Goal: Information Seeking & Learning: Find specific page/section

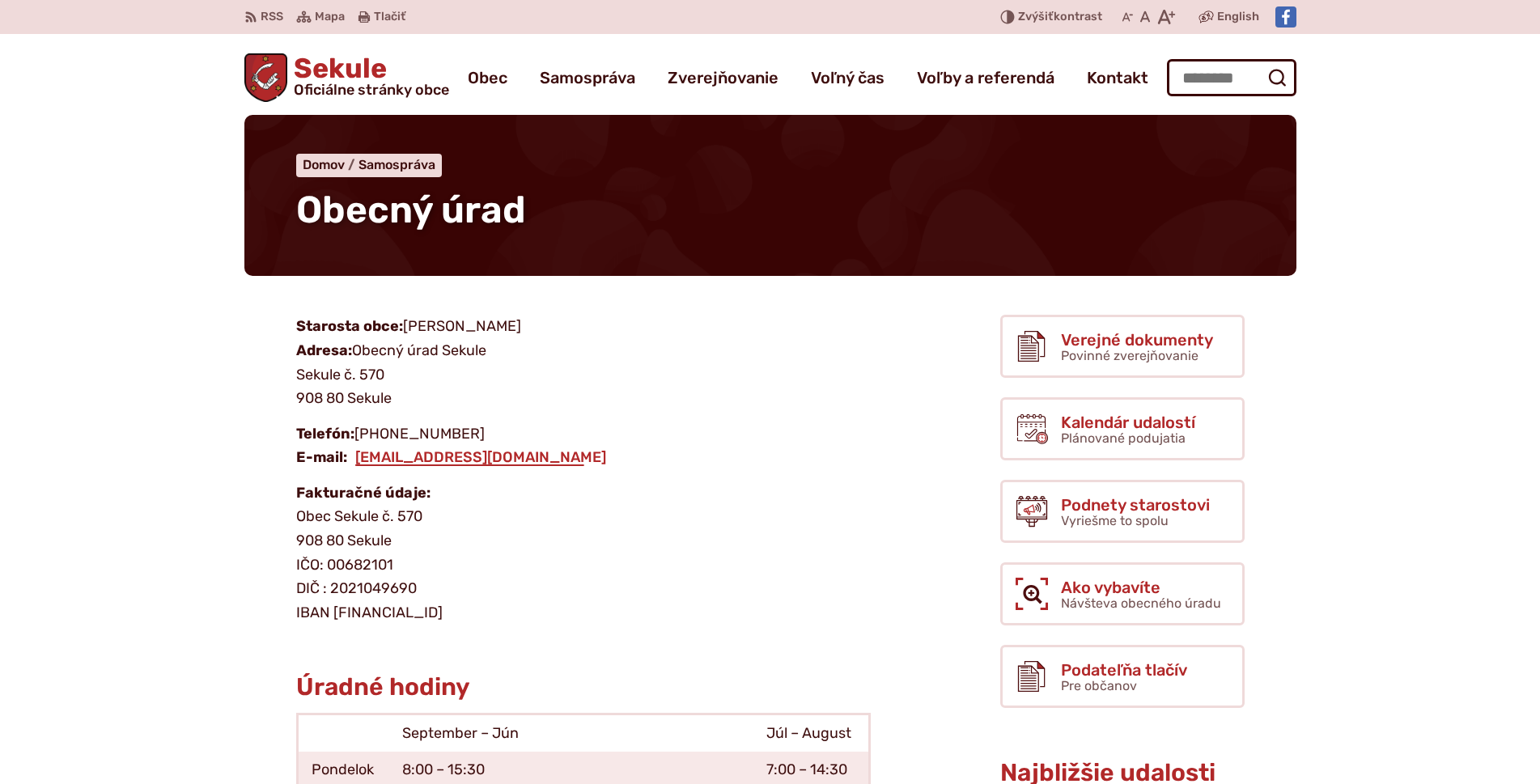
click at [368, 87] on span "Oficiálne stránky obce" at bounding box center [372, 89] width 155 height 14
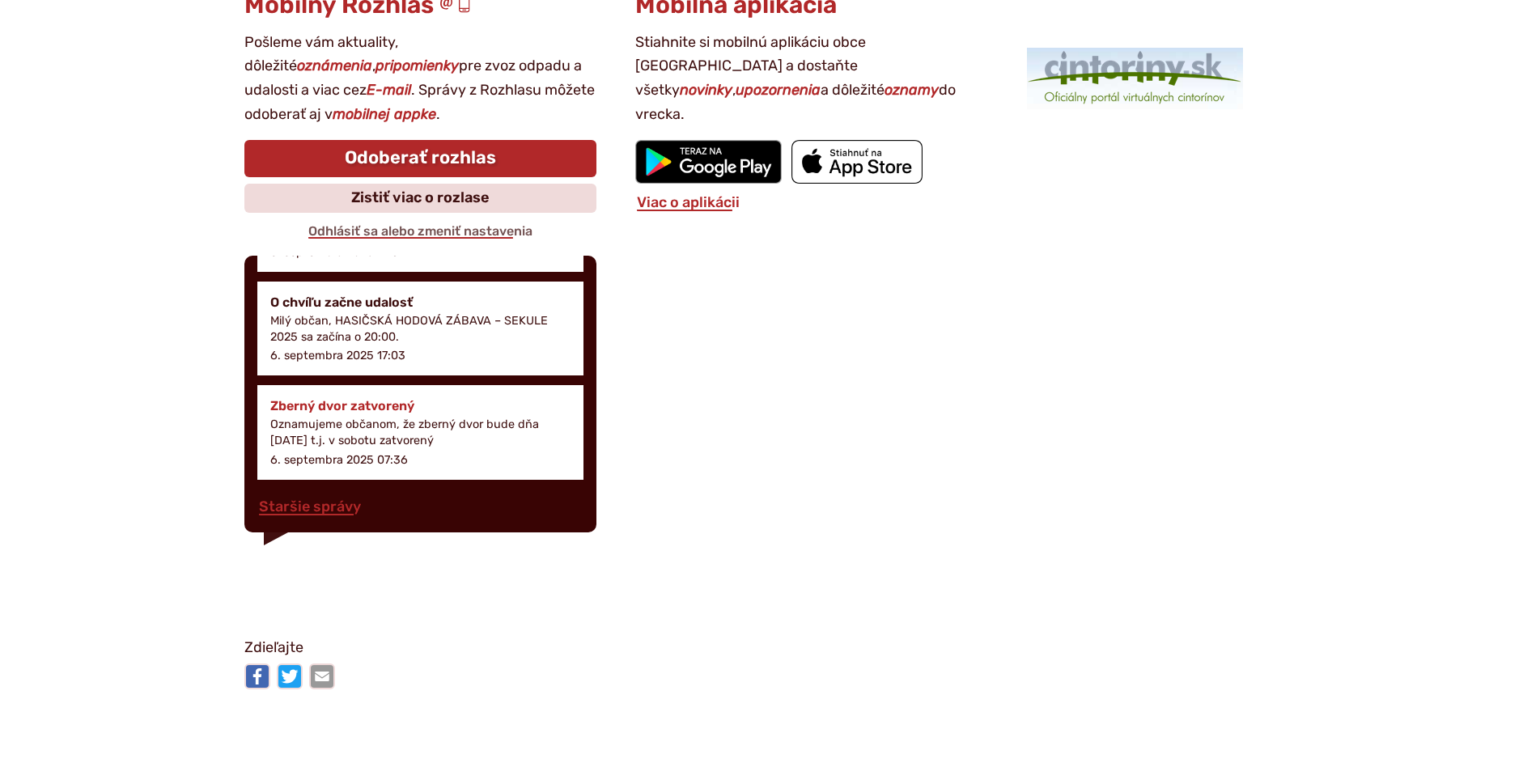
scroll to position [2265, 0]
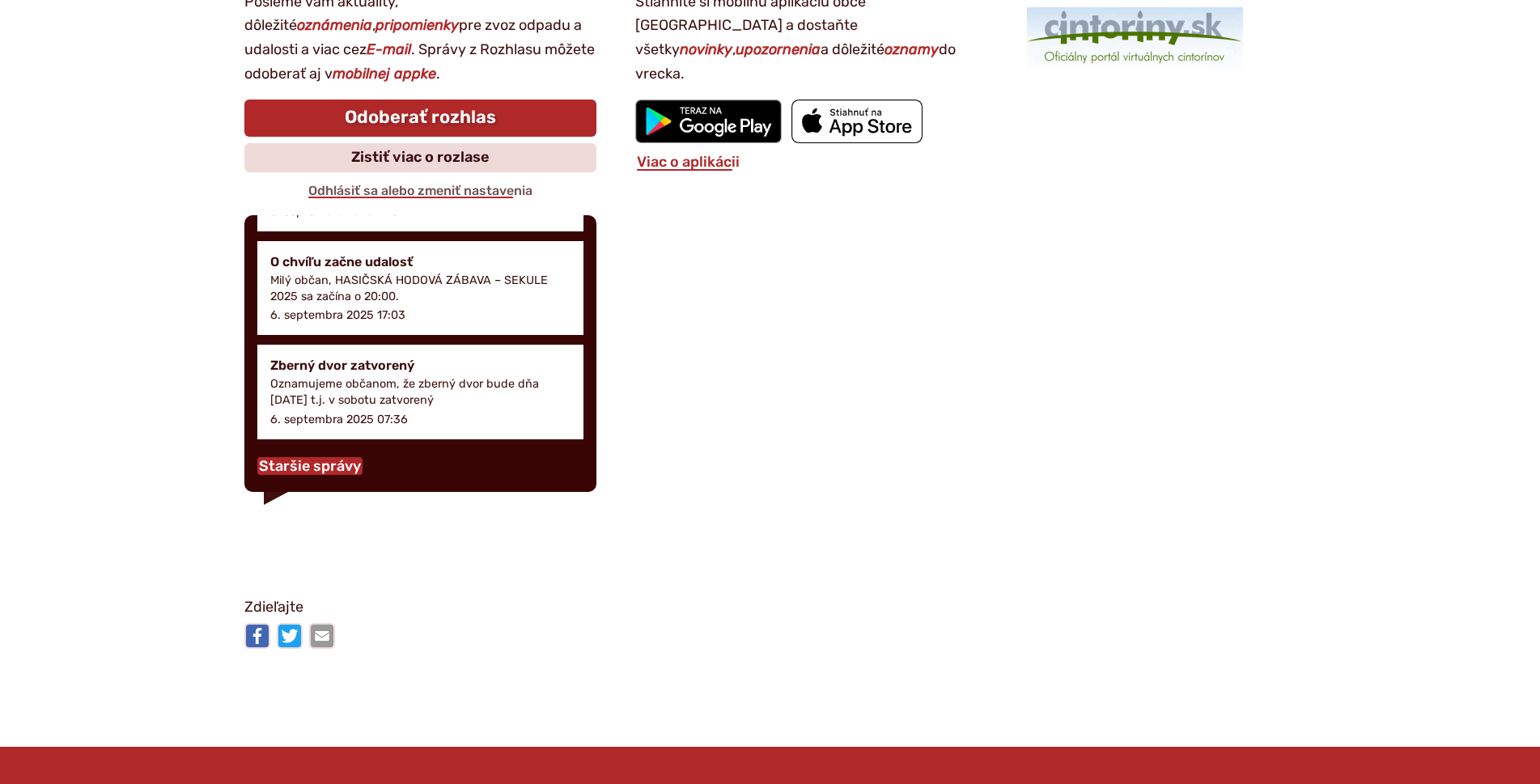
click at [307, 475] on link "Staršie správy" at bounding box center [310, 466] width 106 height 18
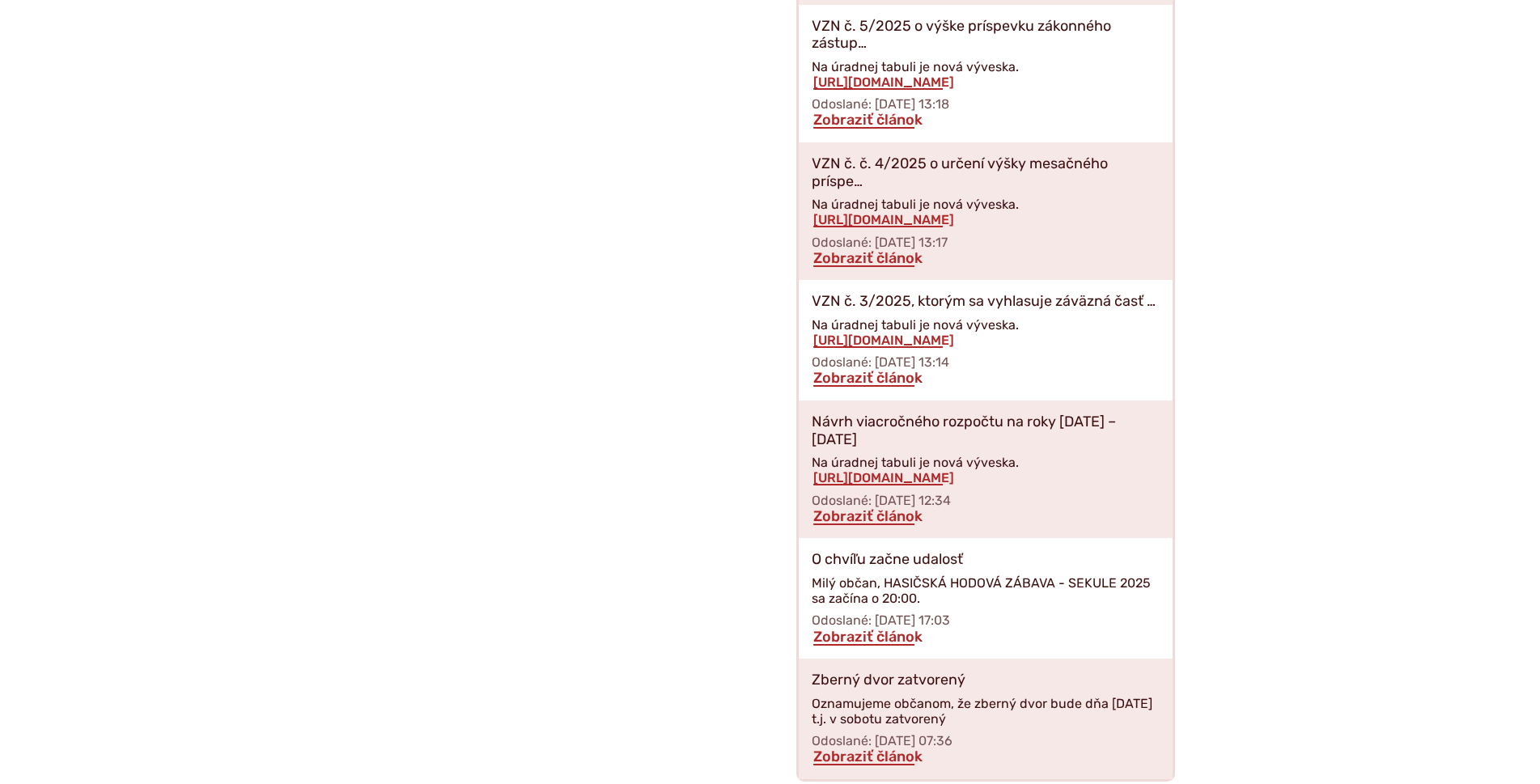
scroll to position [4045, 0]
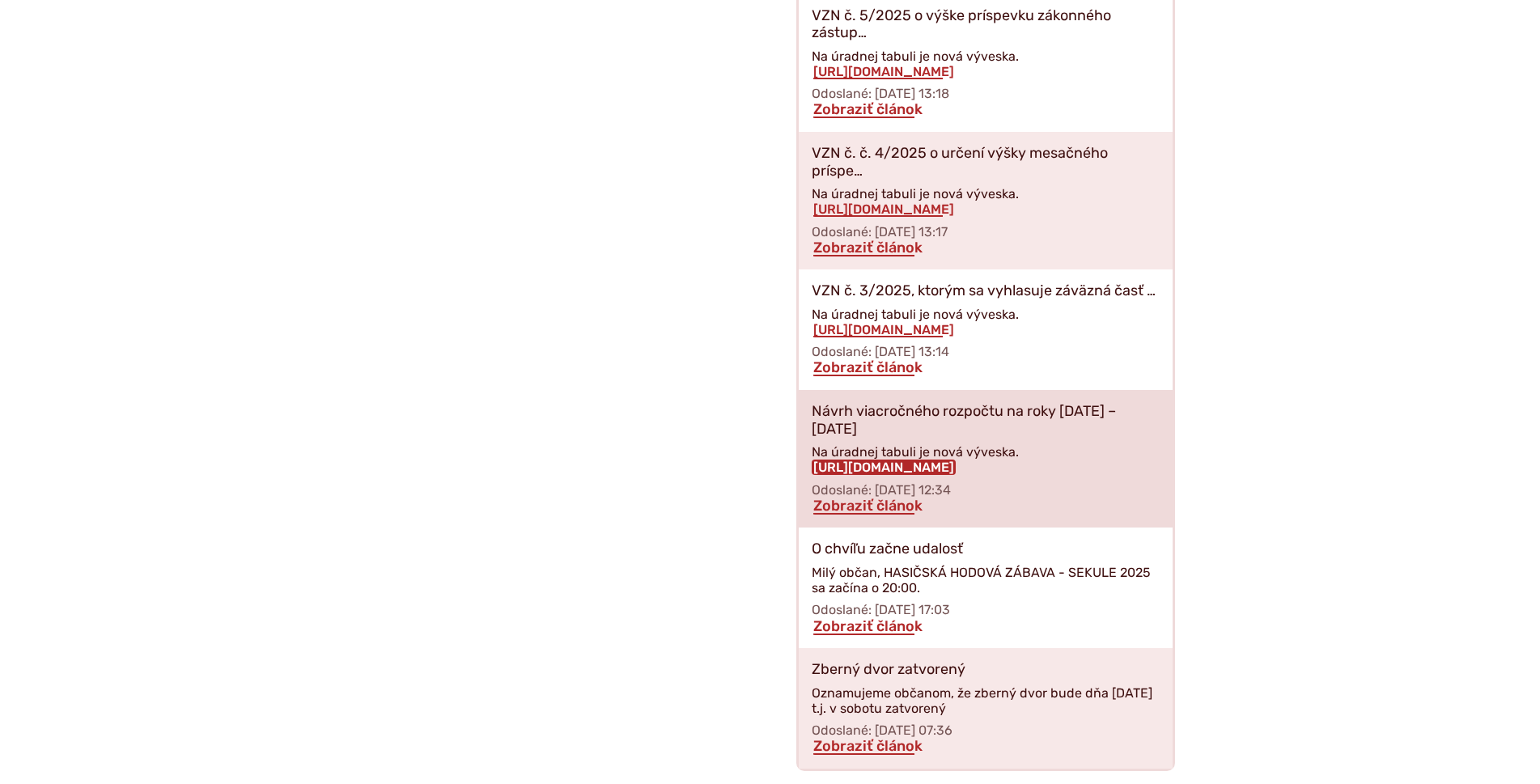
click at [888, 459] on link "https://obecsekule.sk?p=10779" at bounding box center [884, 466] width 144 height 15
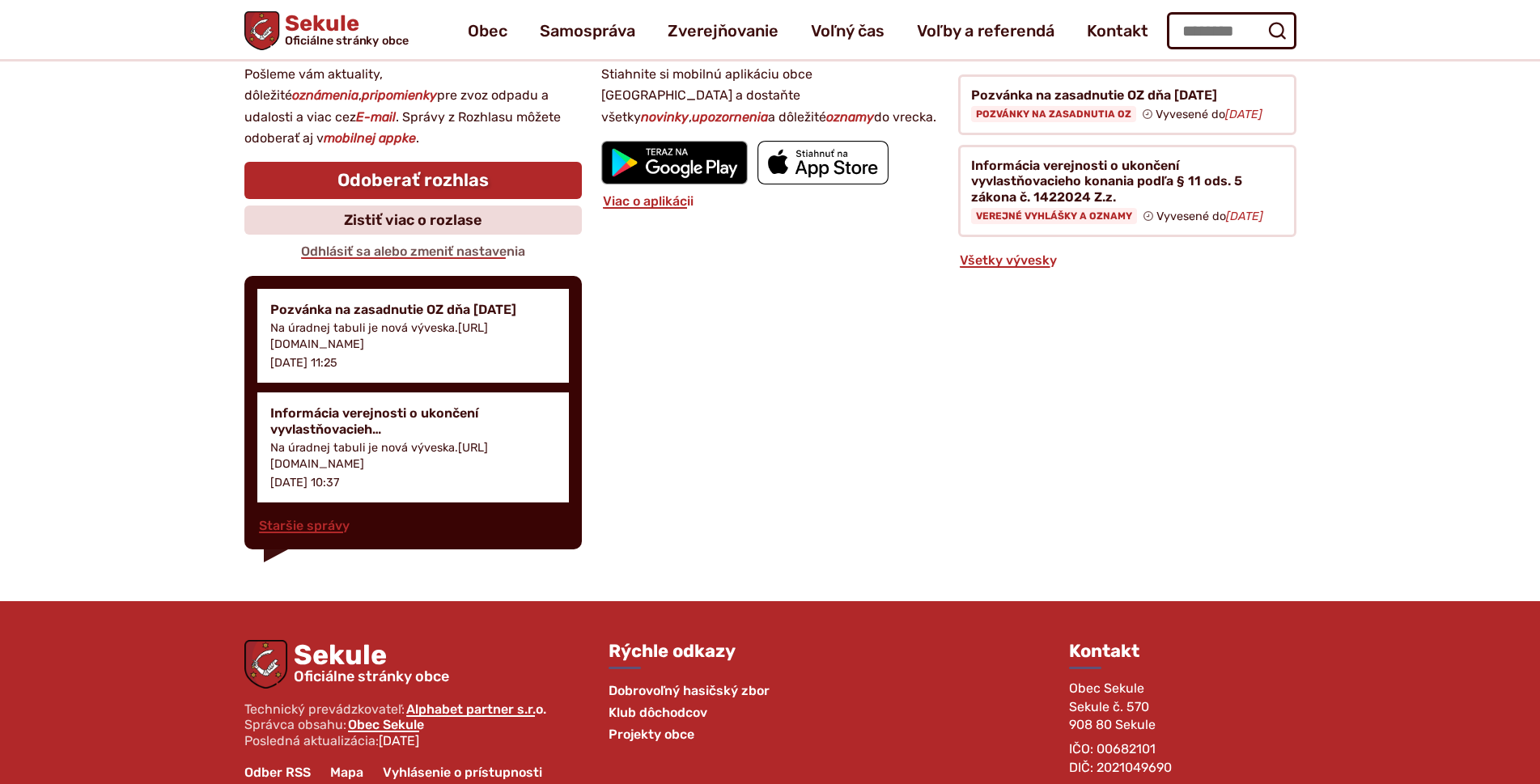
scroll to position [4773, 0]
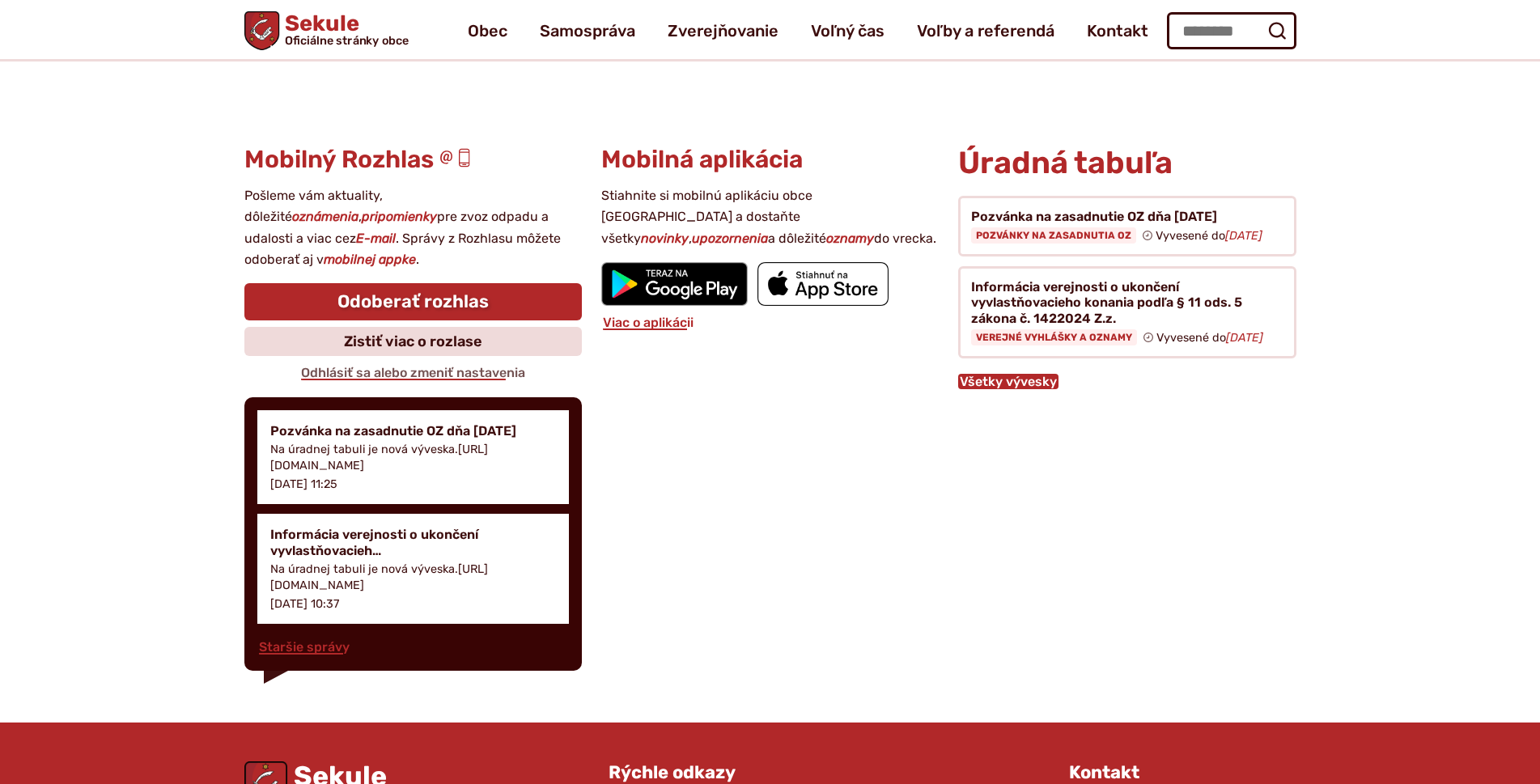
click at [997, 374] on link "Všetky vývesky" at bounding box center [1008, 381] width 100 height 15
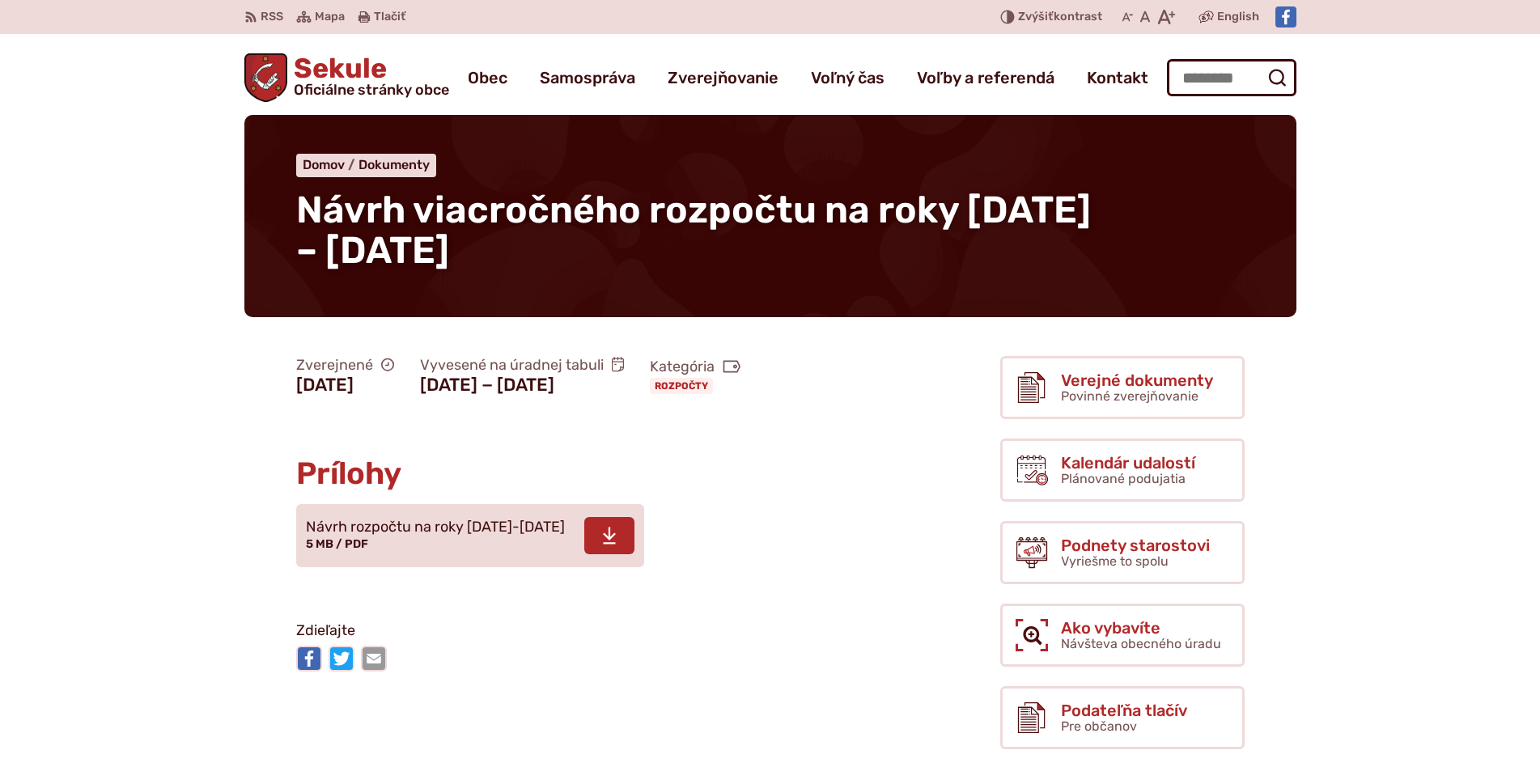
click at [394, 558] on span "Návrh rozpočtu na roky 2026-2028 5 MB / PDF" at bounding box center [435, 536] width 259 height 45
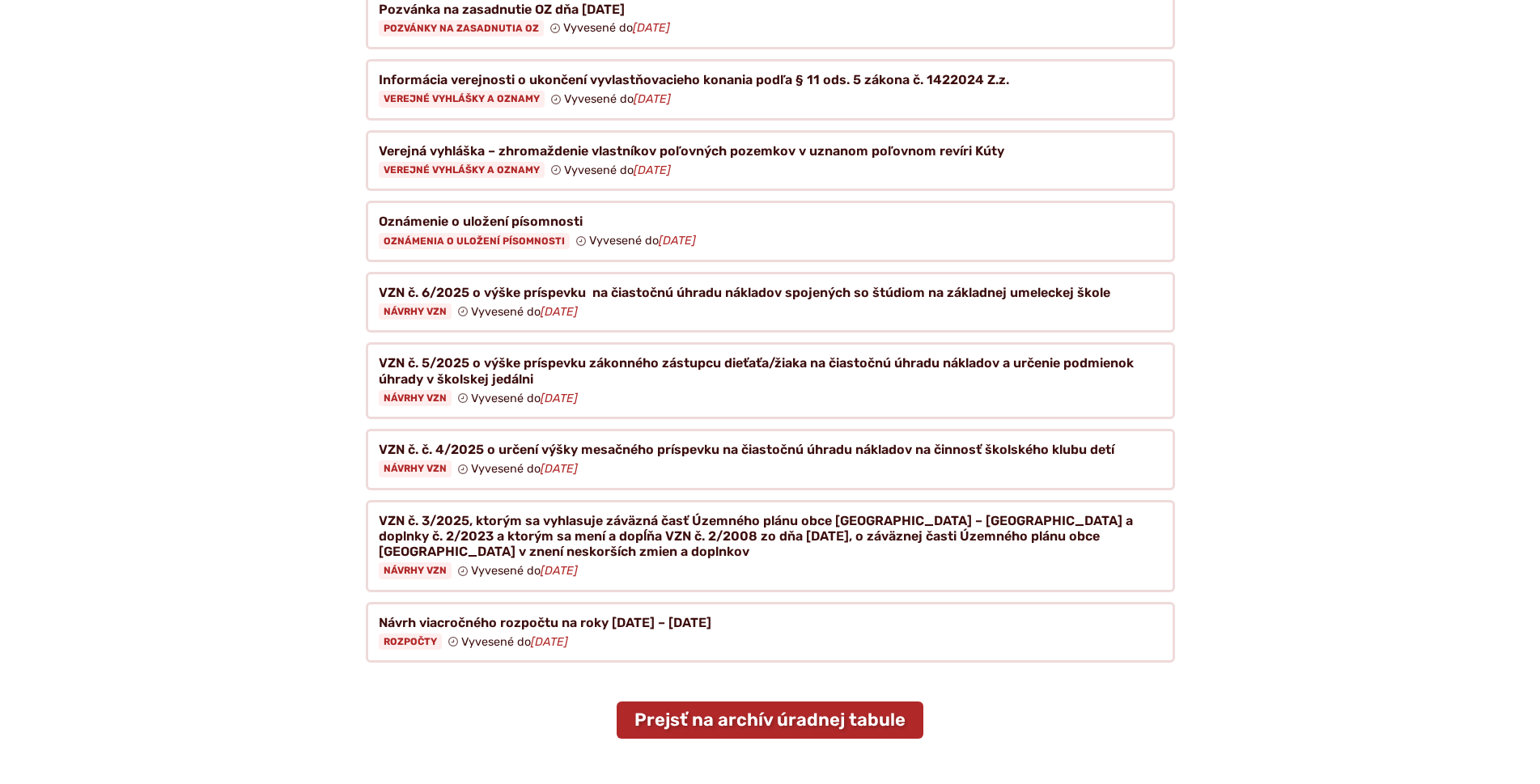
scroll to position [485, 0]
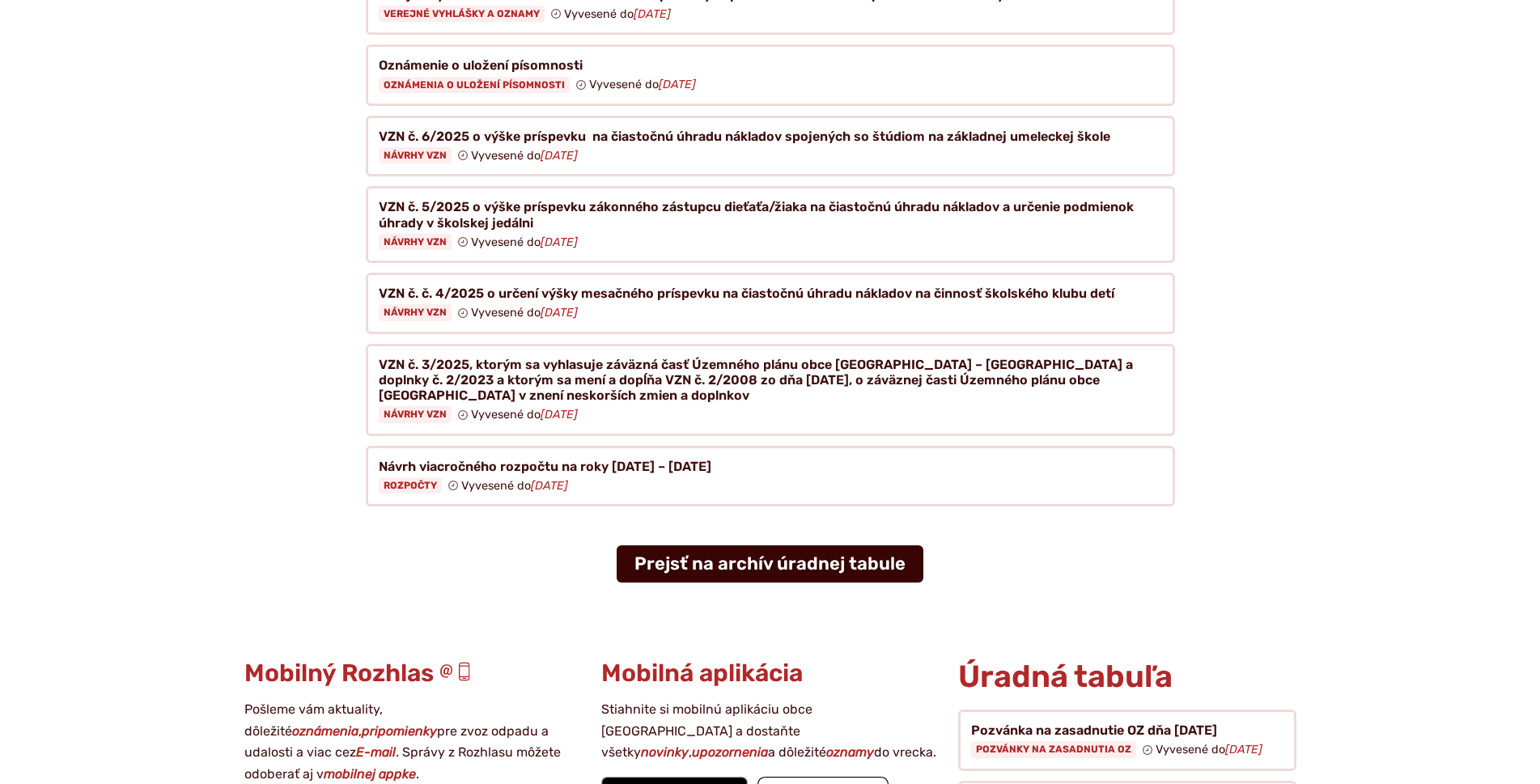
click at [895, 545] on link "Prejsť na archív úradnej tabule" at bounding box center [770, 563] width 307 height 37
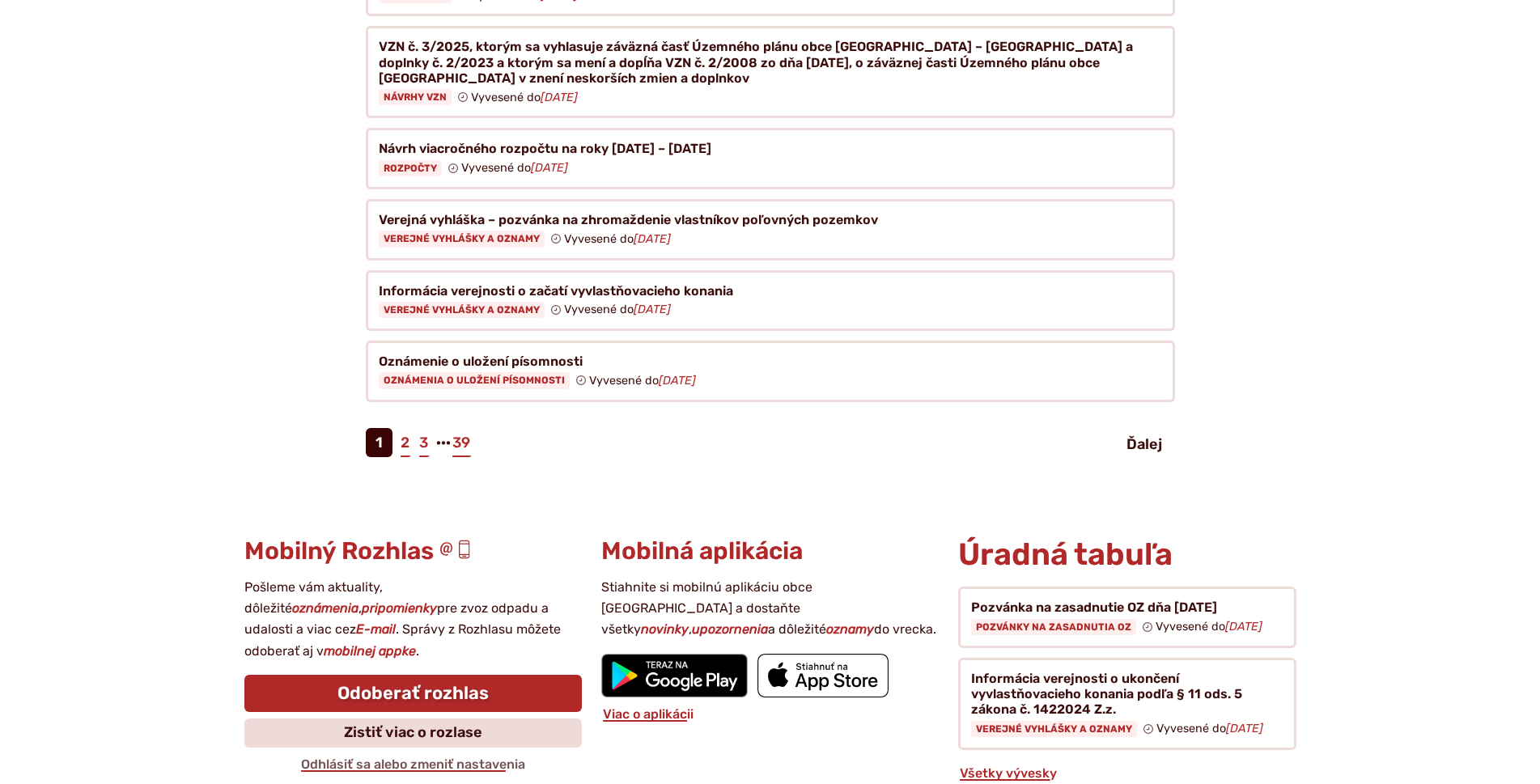
scroll to position [971, 0]
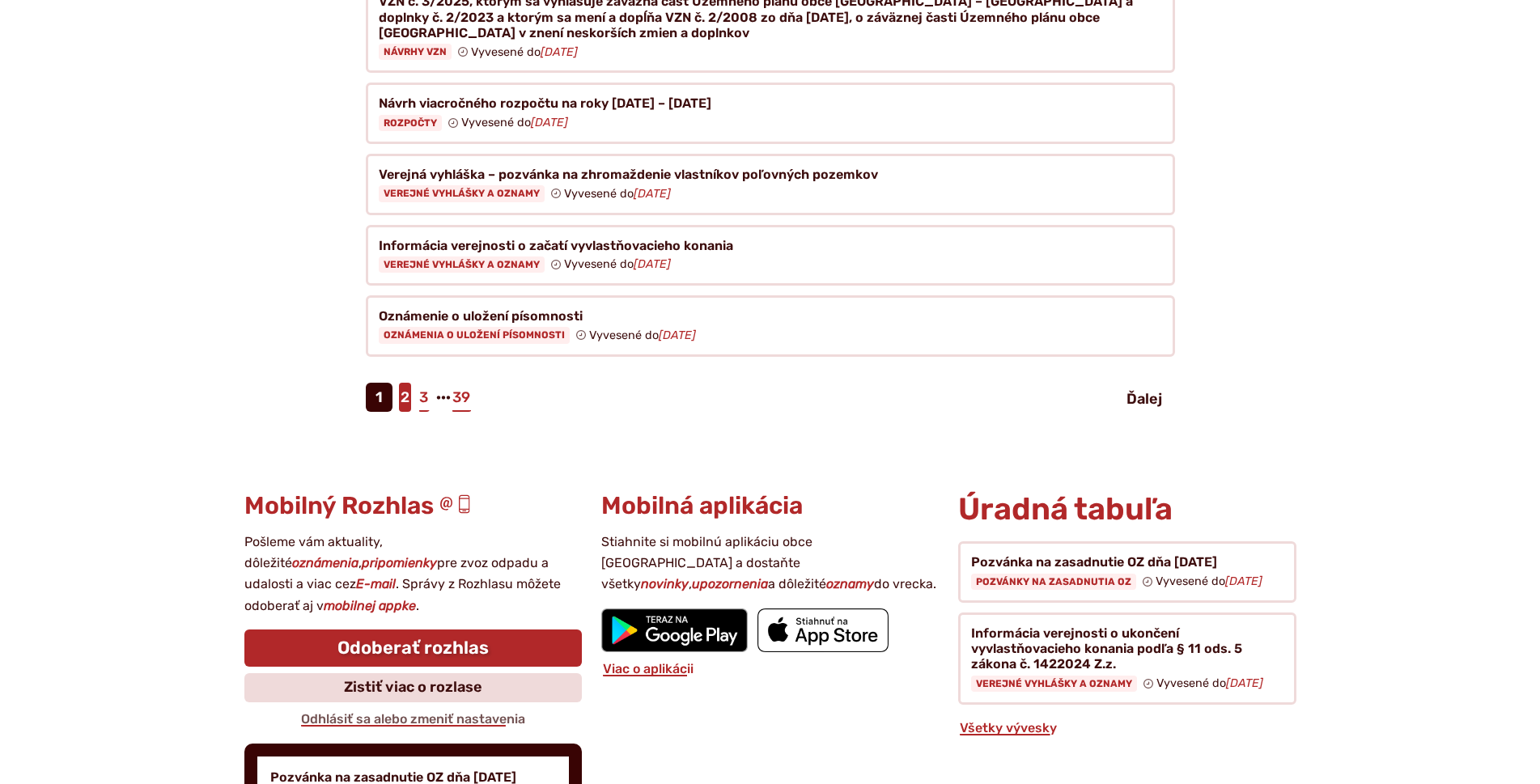
click at [404, 386] on link "2" at bounding box center [404, 397] width 12 height 29
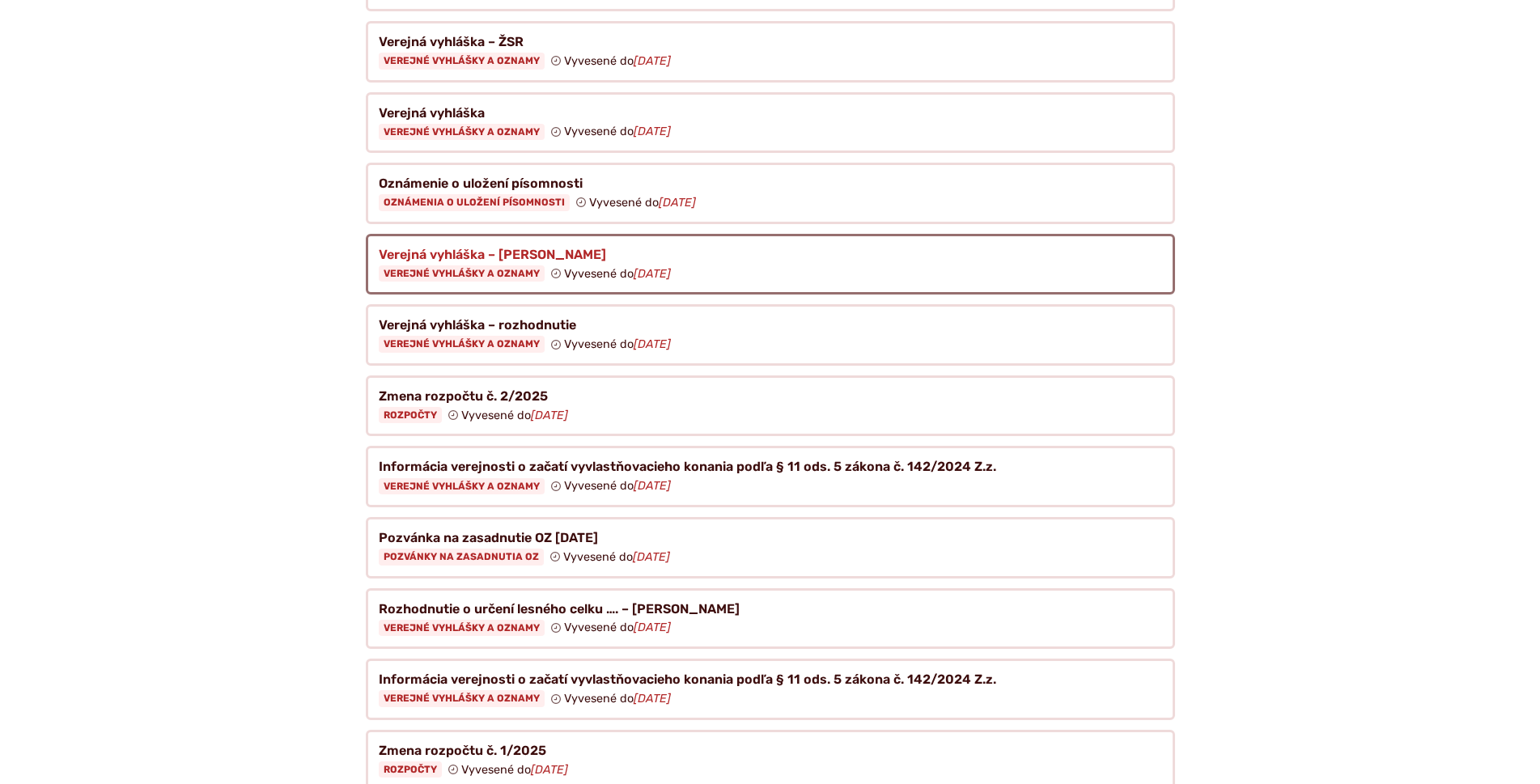
scroll to position [485, 0]
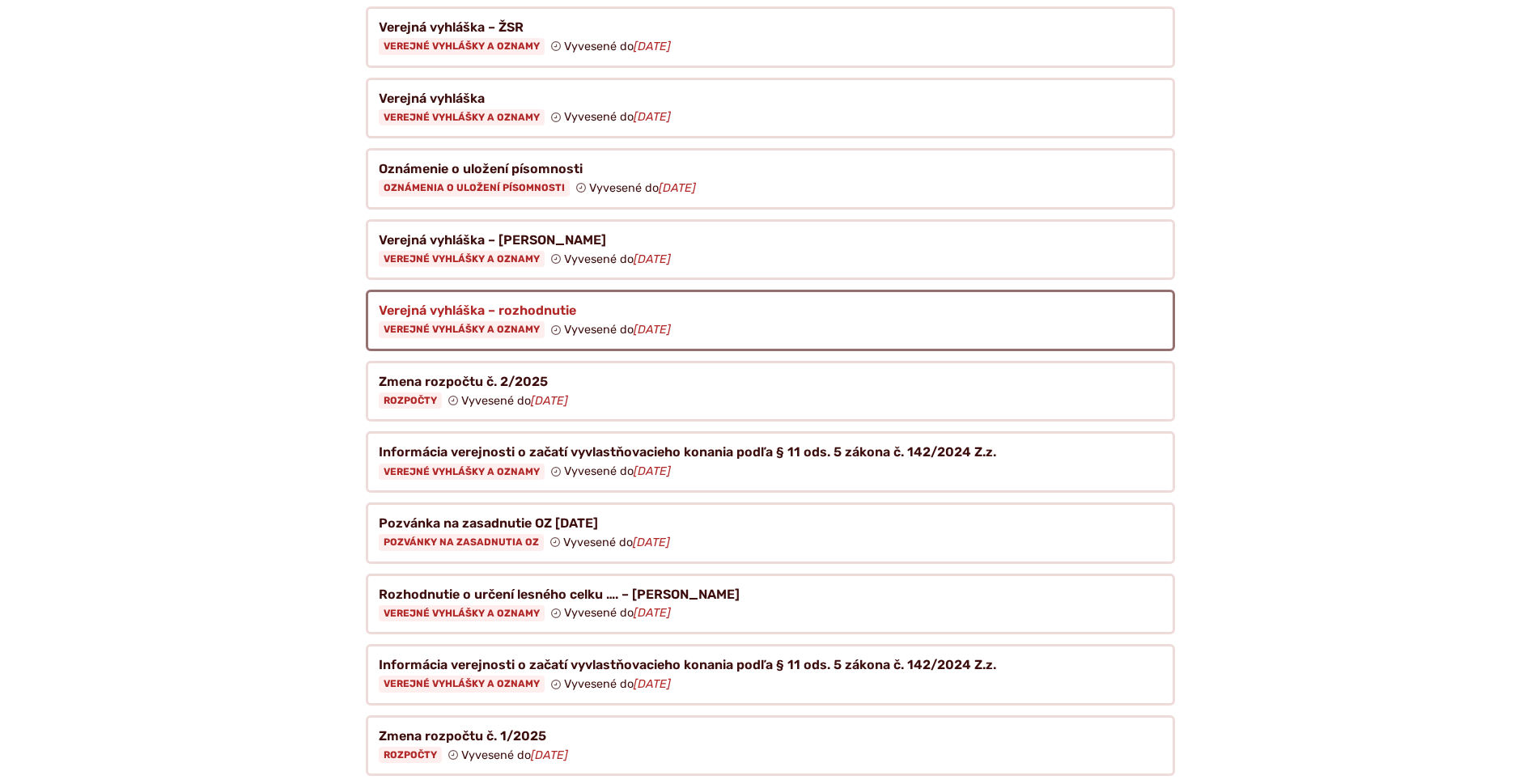
click at [601, 307] on figure at bounding box center [770, 320] width 810 height 61
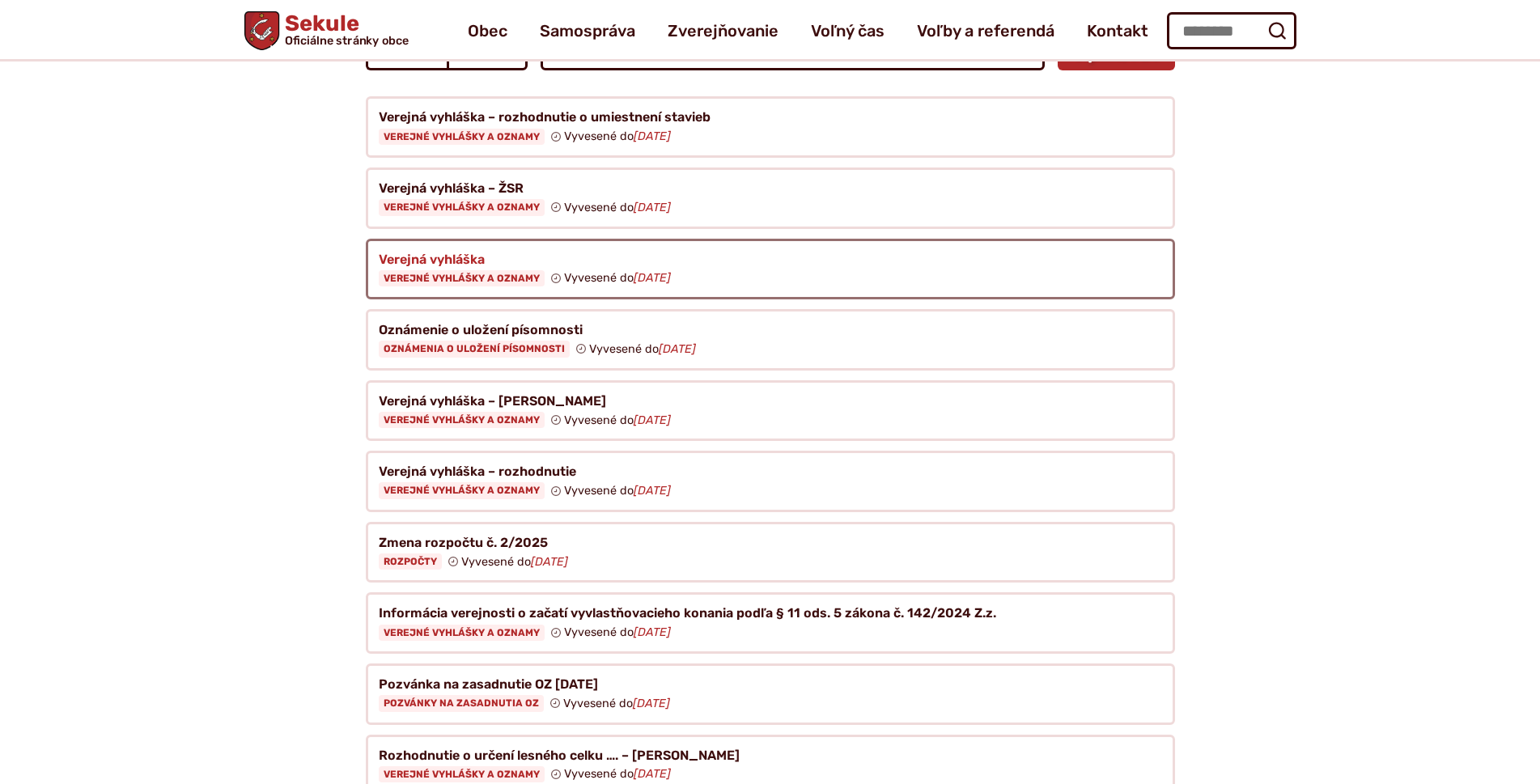
scroll to position [324, 0]
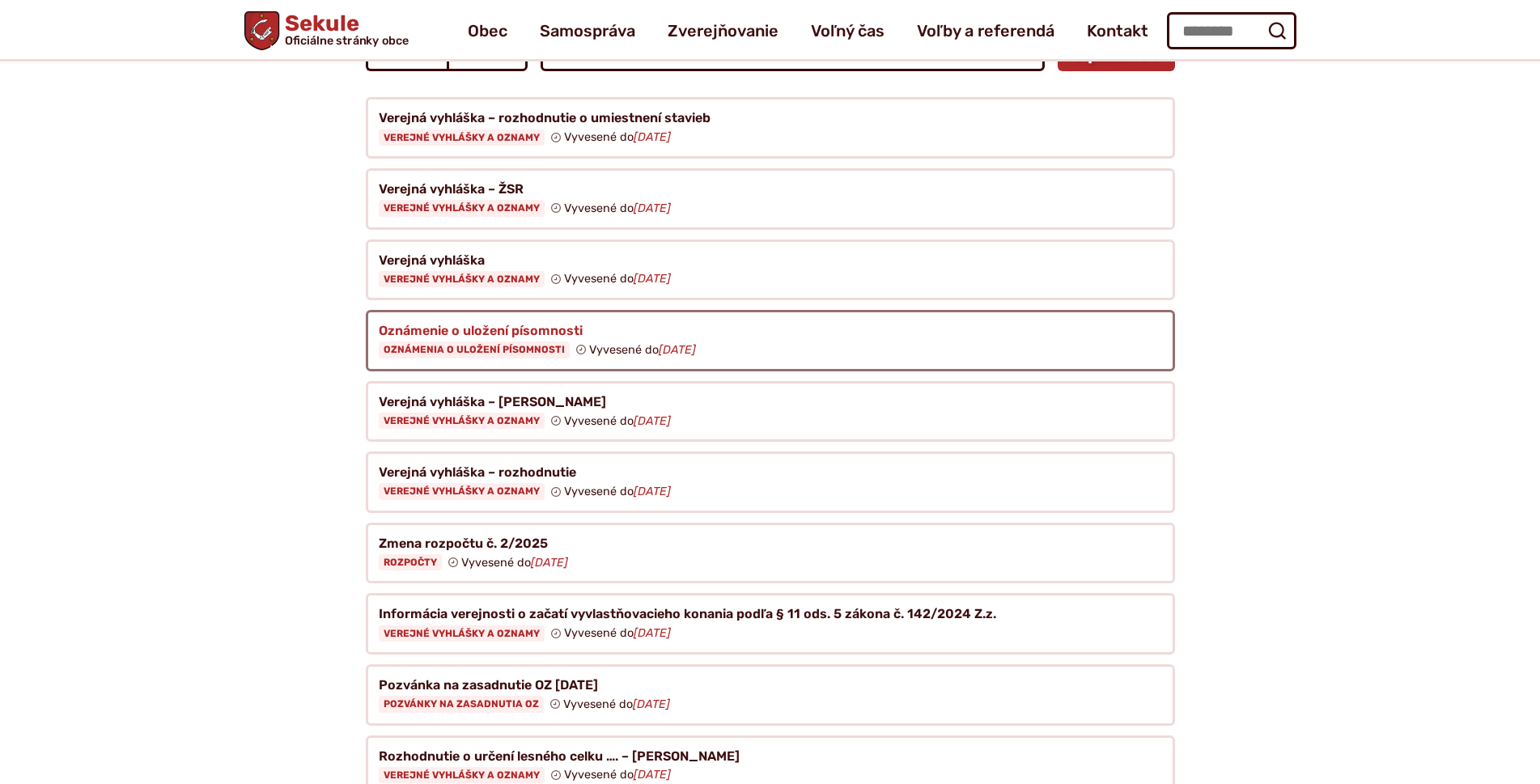
click at [511, 329] on figure at bounding box center [770, 340] width 810 height 61
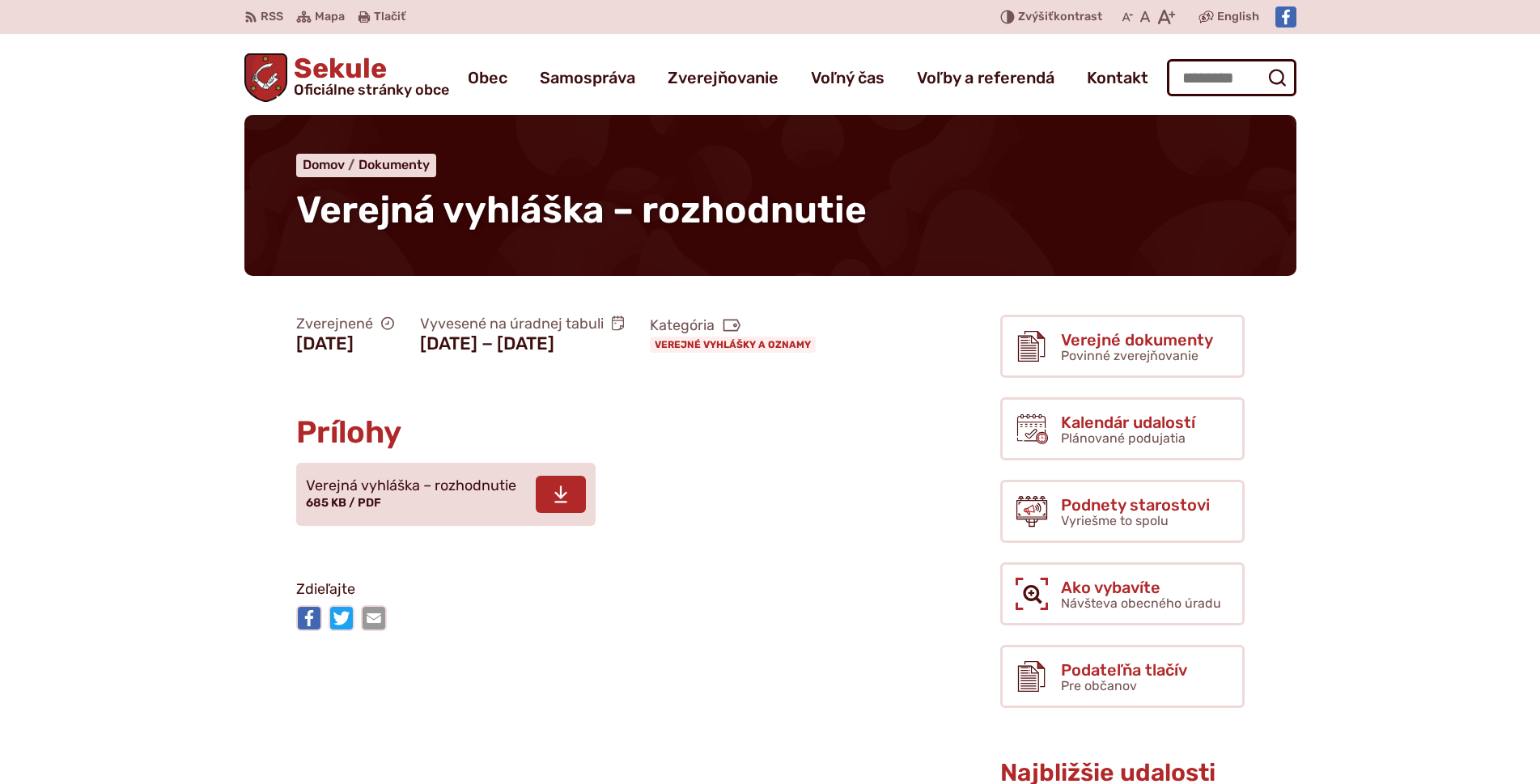
click at [365, 524] on link "Stiahnuť súbor Verejná vyhláška – rozhodnutie 685 KB / PDF" at bounding box center [446, 494] width 300 height 63
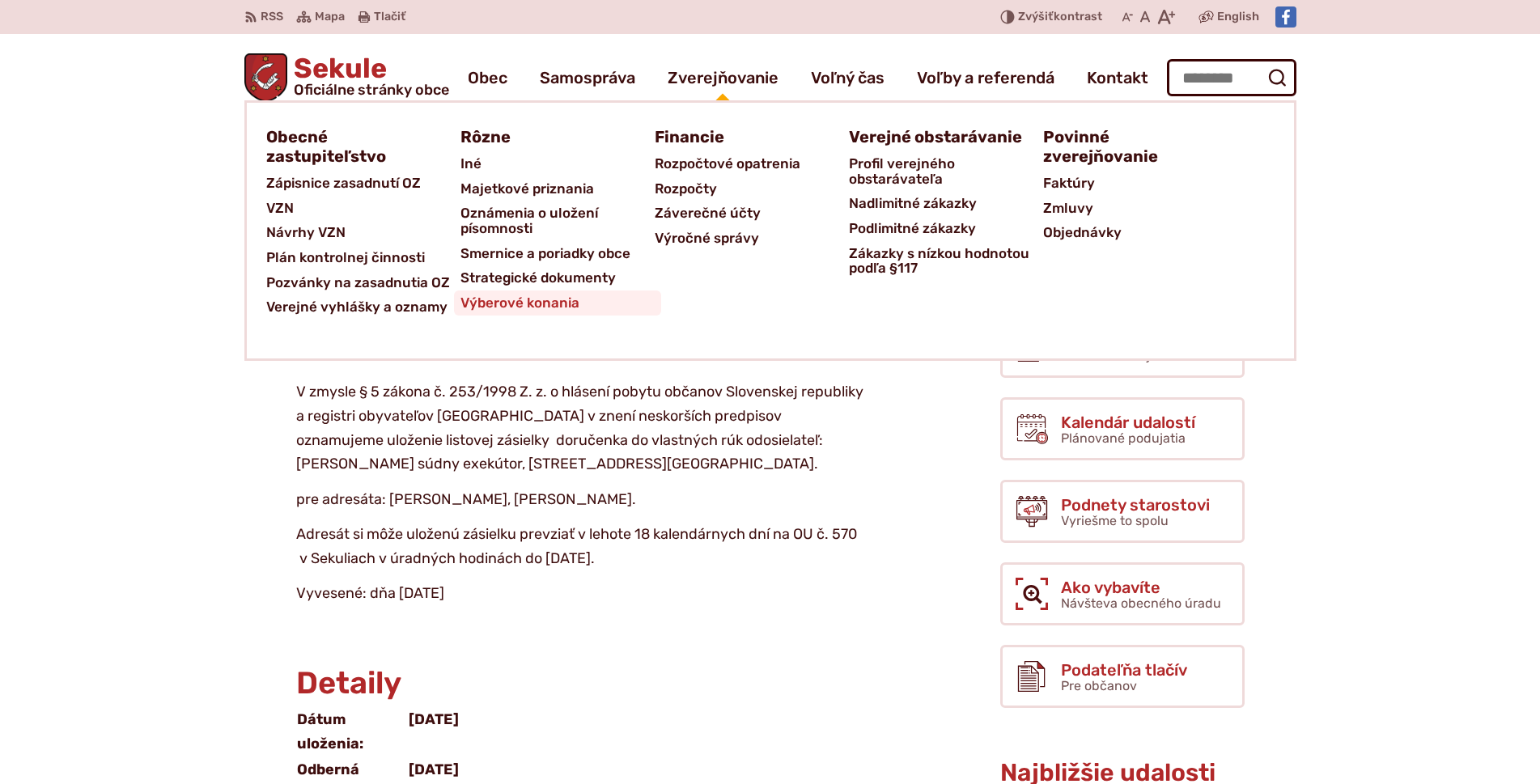
click at [468, 305] on span "Výberové konania" at bounding box center [520, 303] width 119 height 25
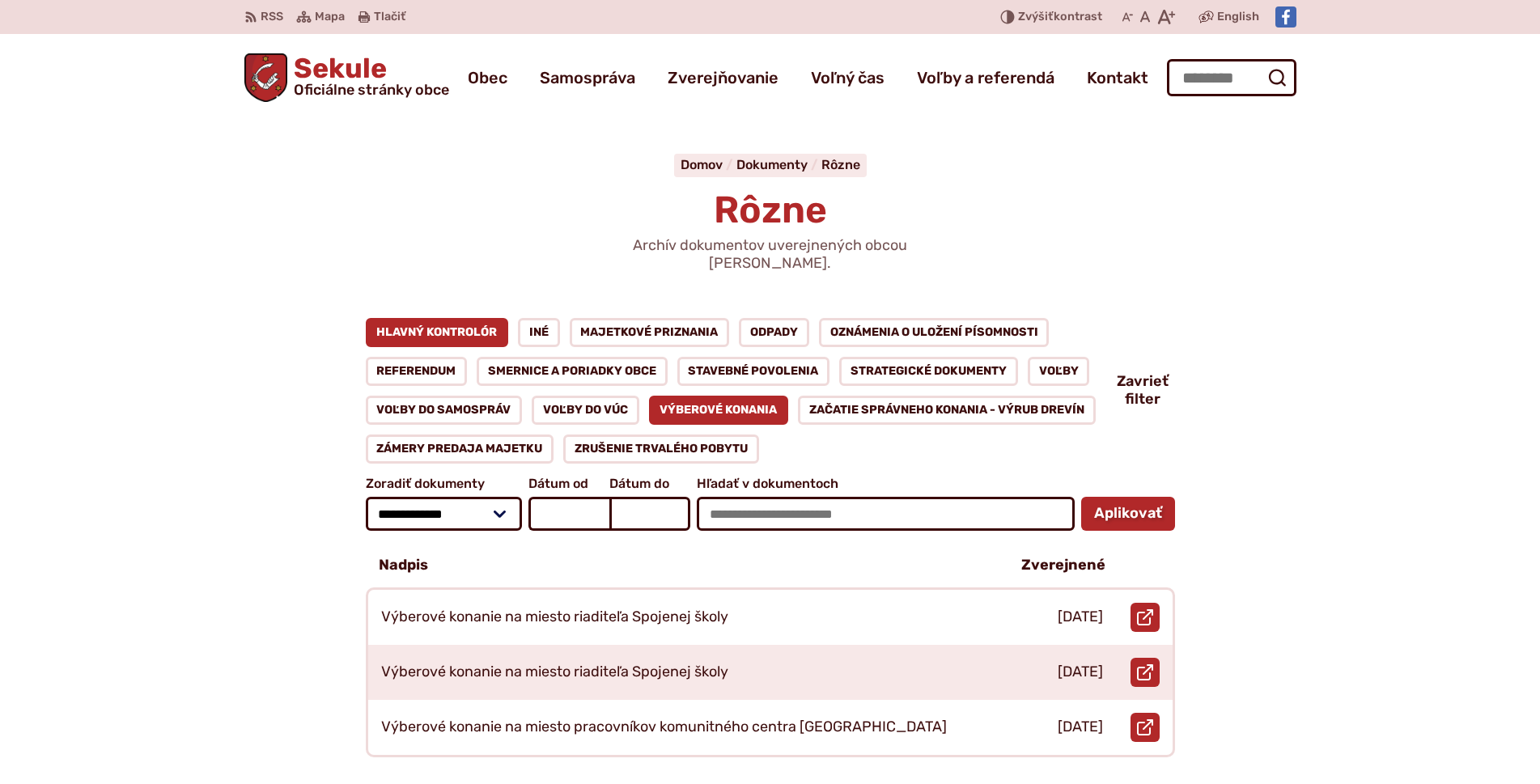
click at [441, 318] on link "Hlavný kontrolór" at bounding box center [437, 332] width 144 height 29
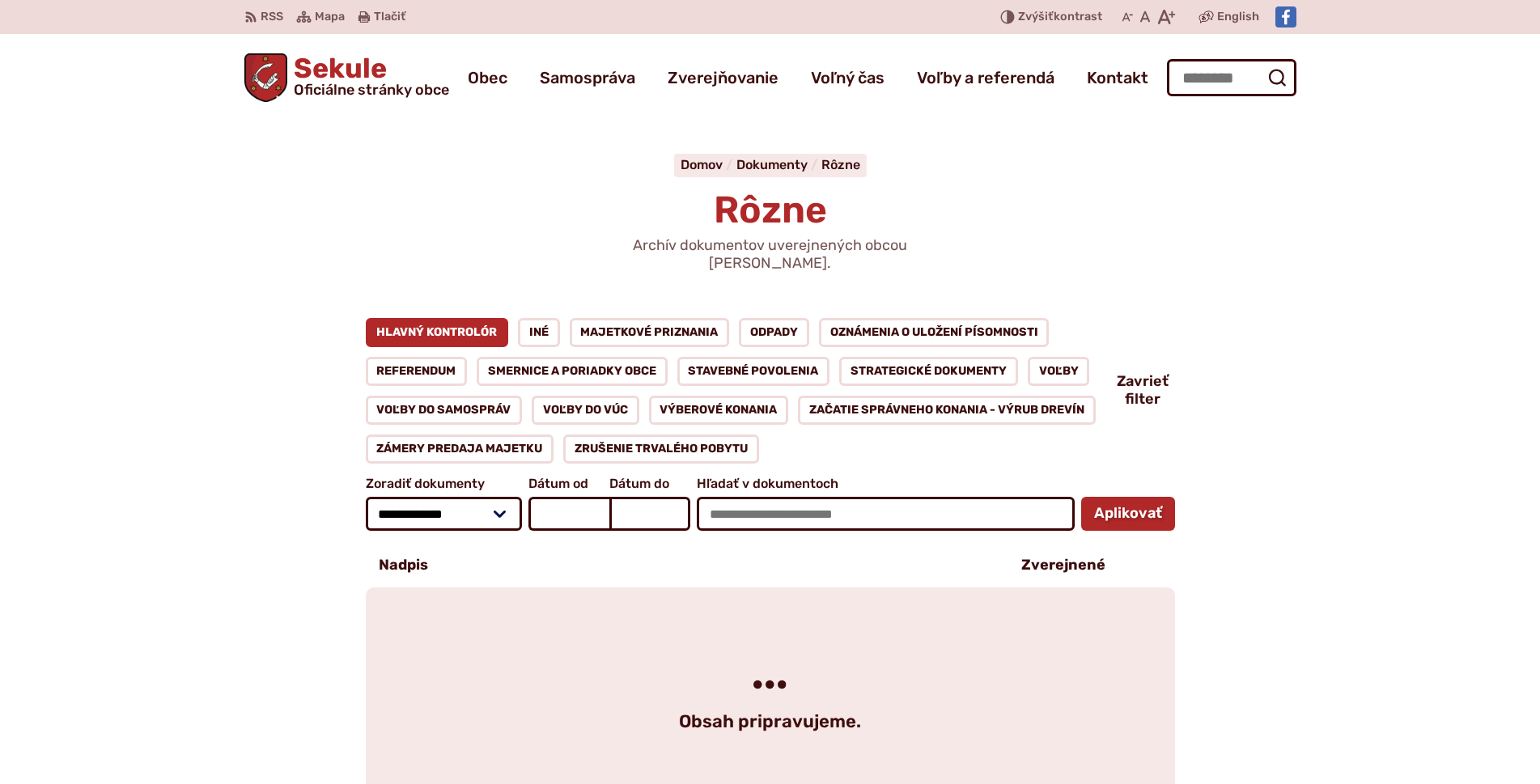
click at [508, 318] on div "Hlavný kontrolór Iné Majetkové priznania Odpady Oznámenia o uložení písomnosti …" at bounding box center [741, 390] width 751 height 145
click at [523, 318] on link "Iné" at bounding box center [539, 332] width 42 height 29
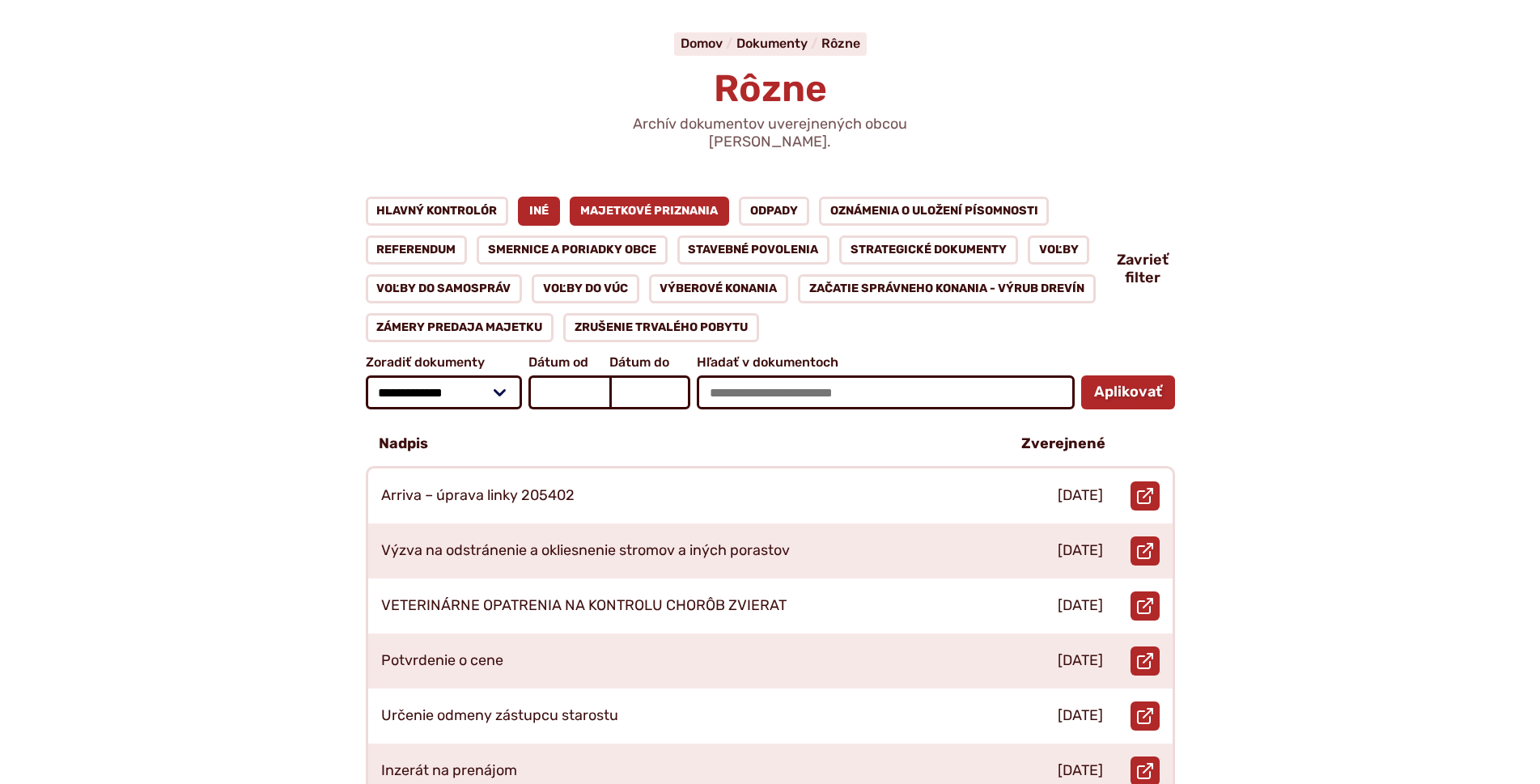
scroll to position [81, 0]
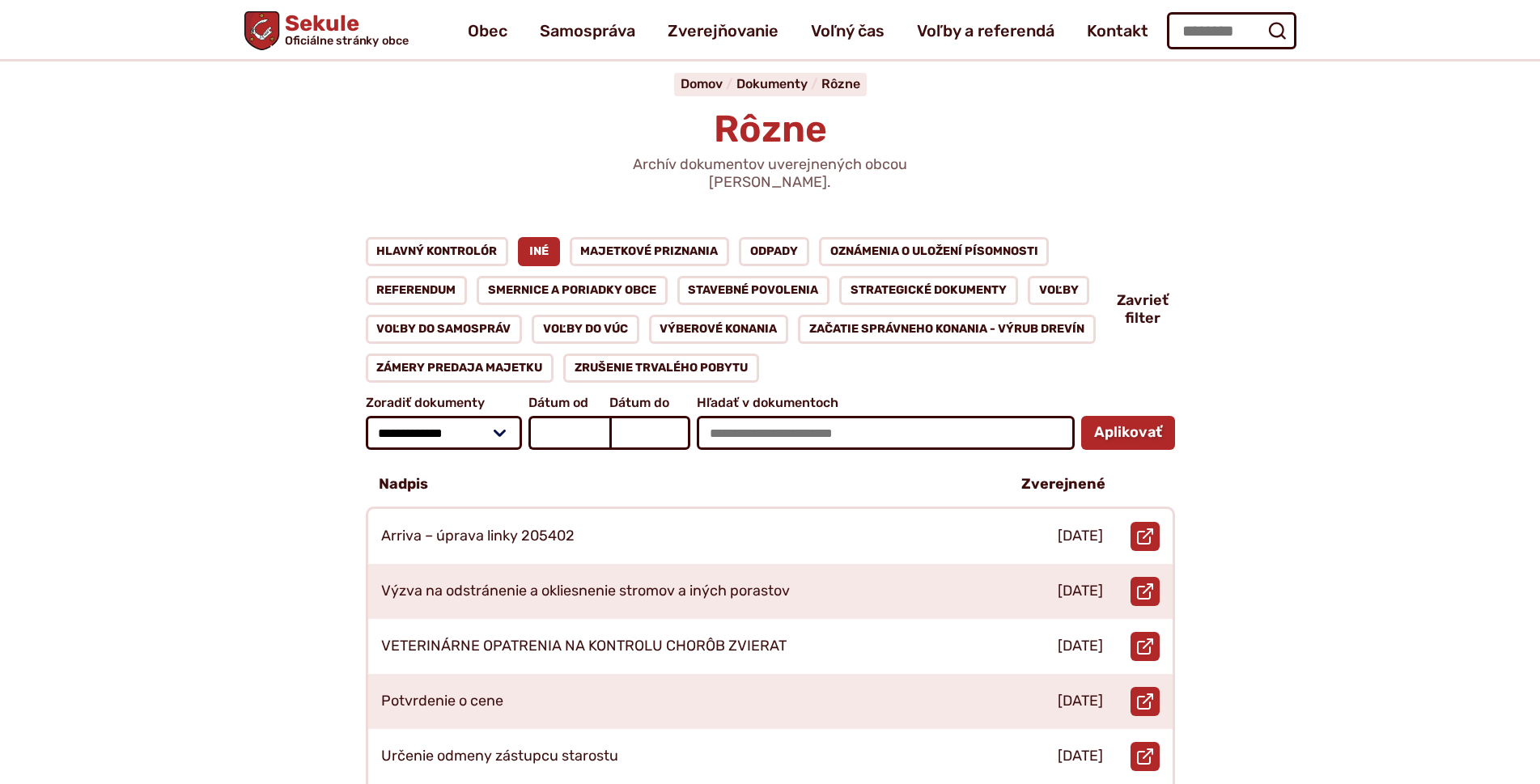
click at [617, 202] on div "Rôzne Archív dokumentov uverejnených obcou Sekule. Domov Dokumenty Rôzne Iné" at bounding box center [770, 135] width 1104 height 203
click at [623, 237] on link "Majetkové priznania" at bounding box center [650, 252] width 161 height 29
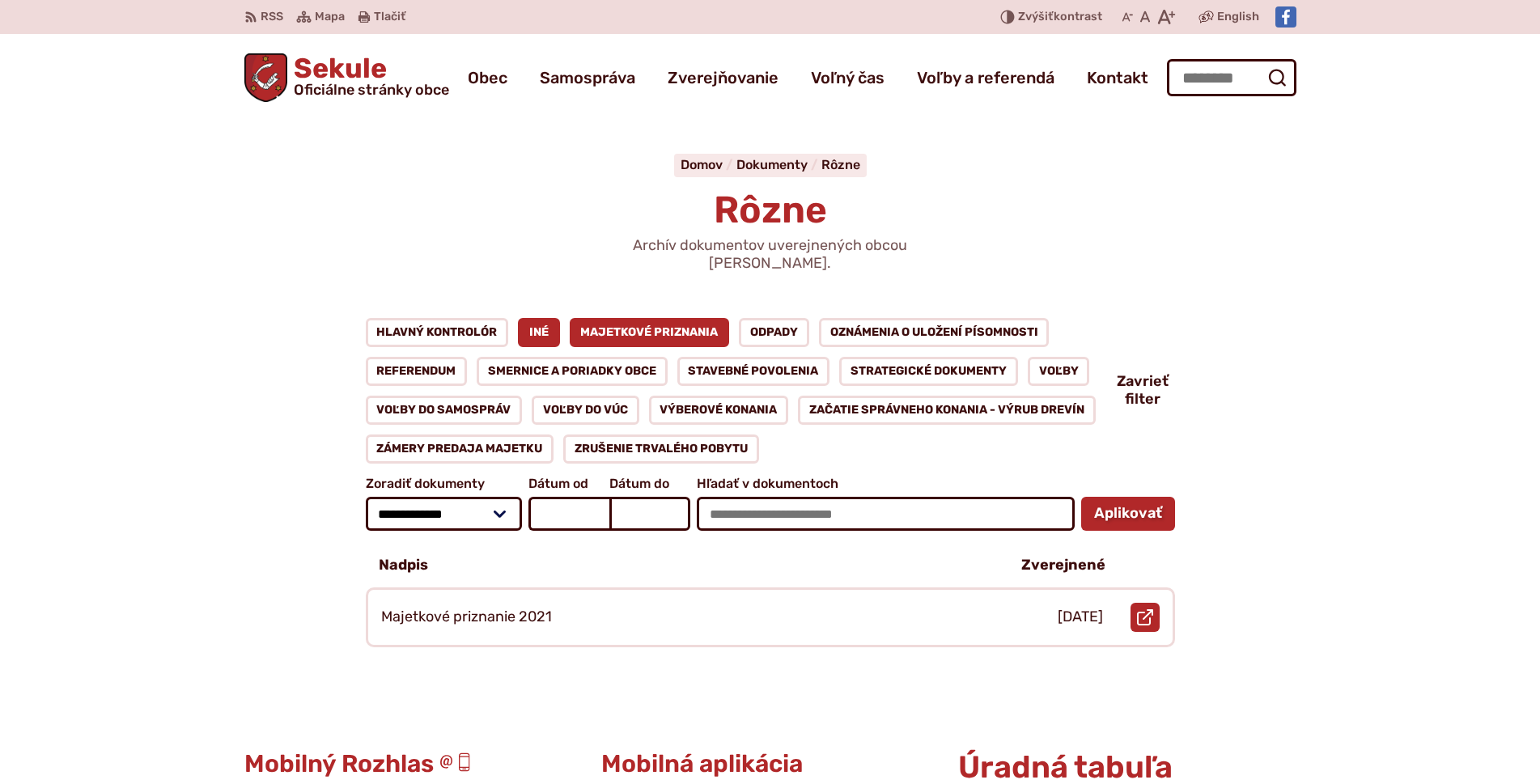
click at [523, 322] on link "Iné" at bounding box center [539, 332] width 42 height 29
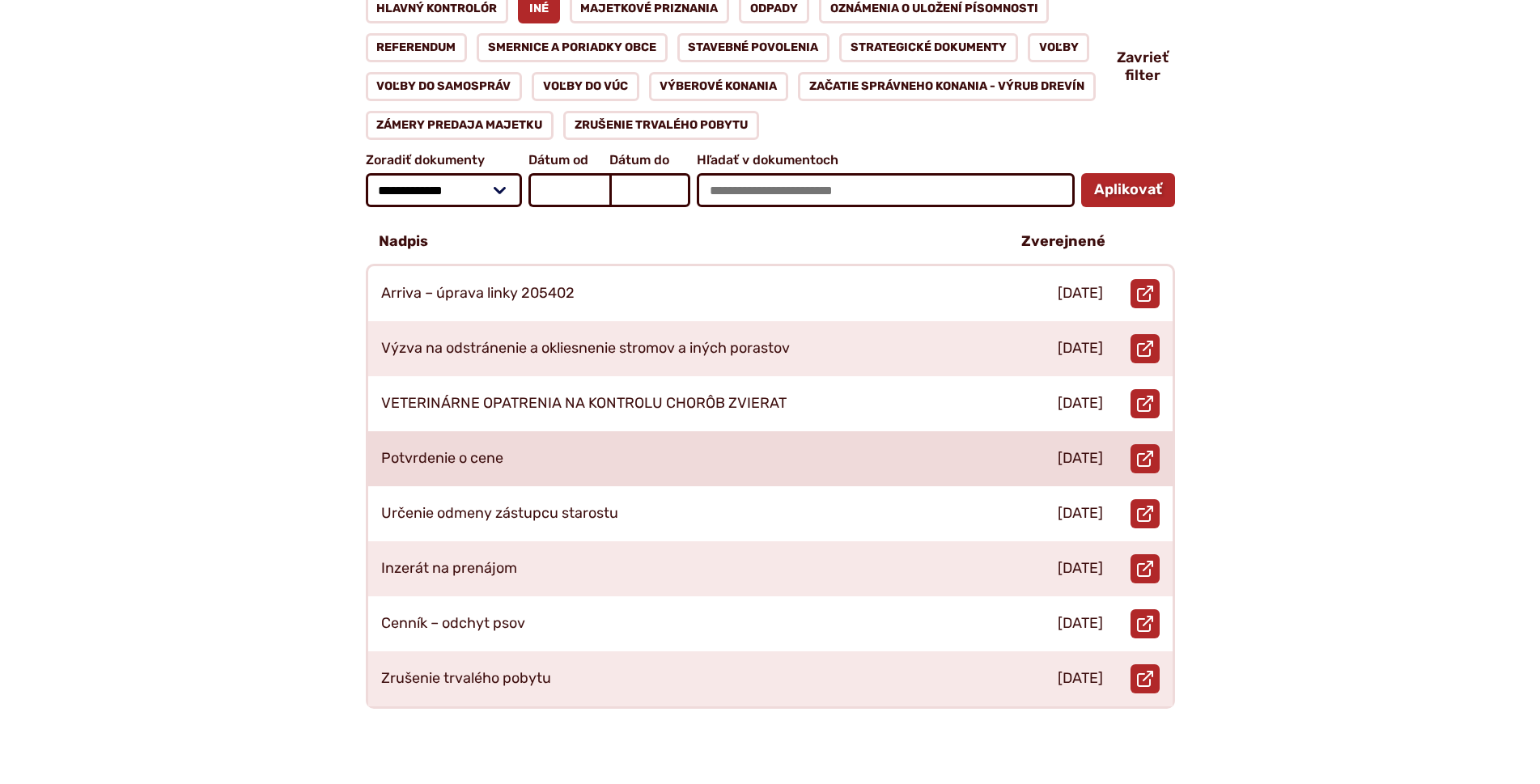
scroll to position [324, 0]
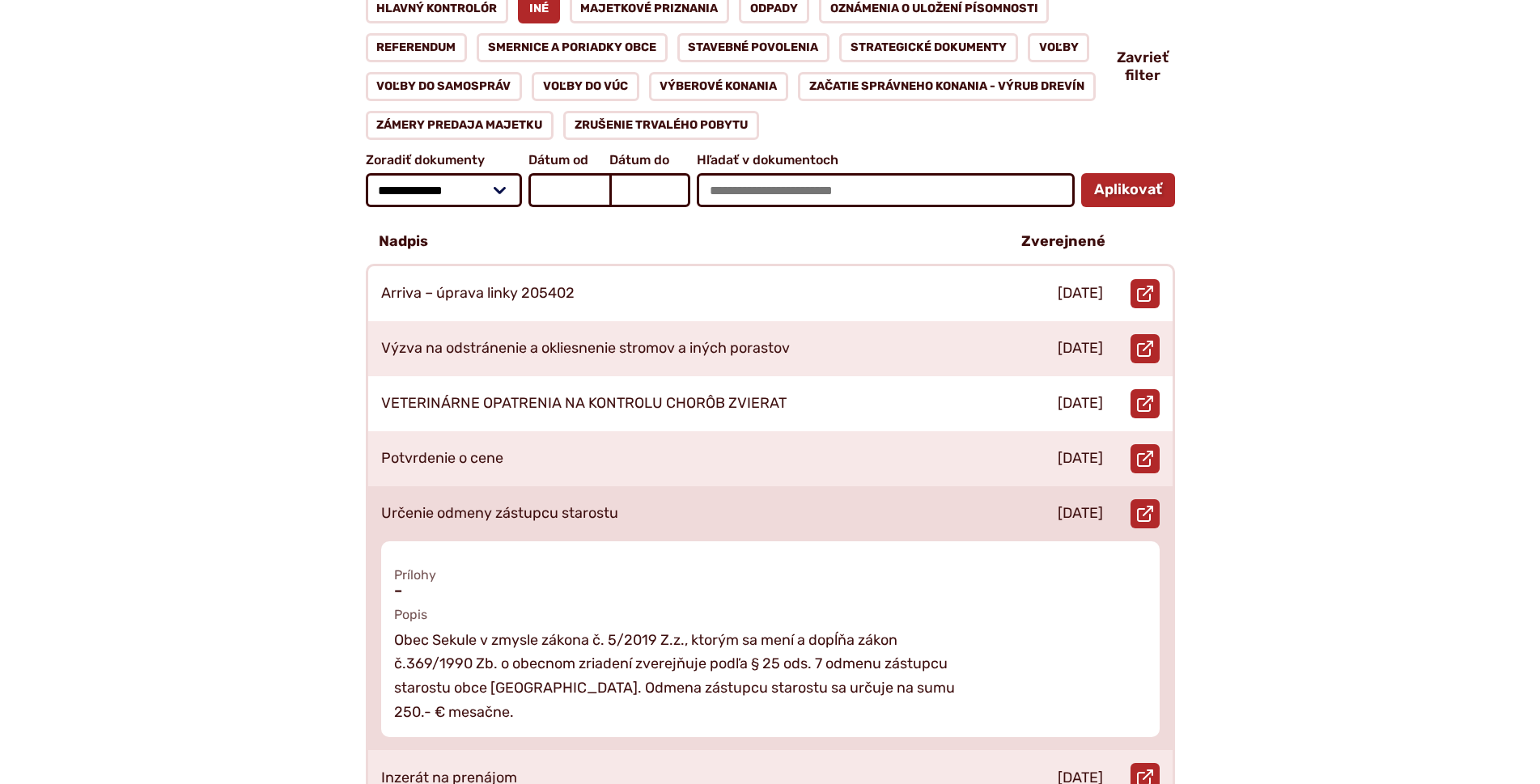
click at [570, 506] on div "Určenie odmeny zástupcu starostu" at bounding box center [682, 513] width 626 height 55
click at [1142, 505] on icon at bounding box center [1146, 513] width 16 height 16
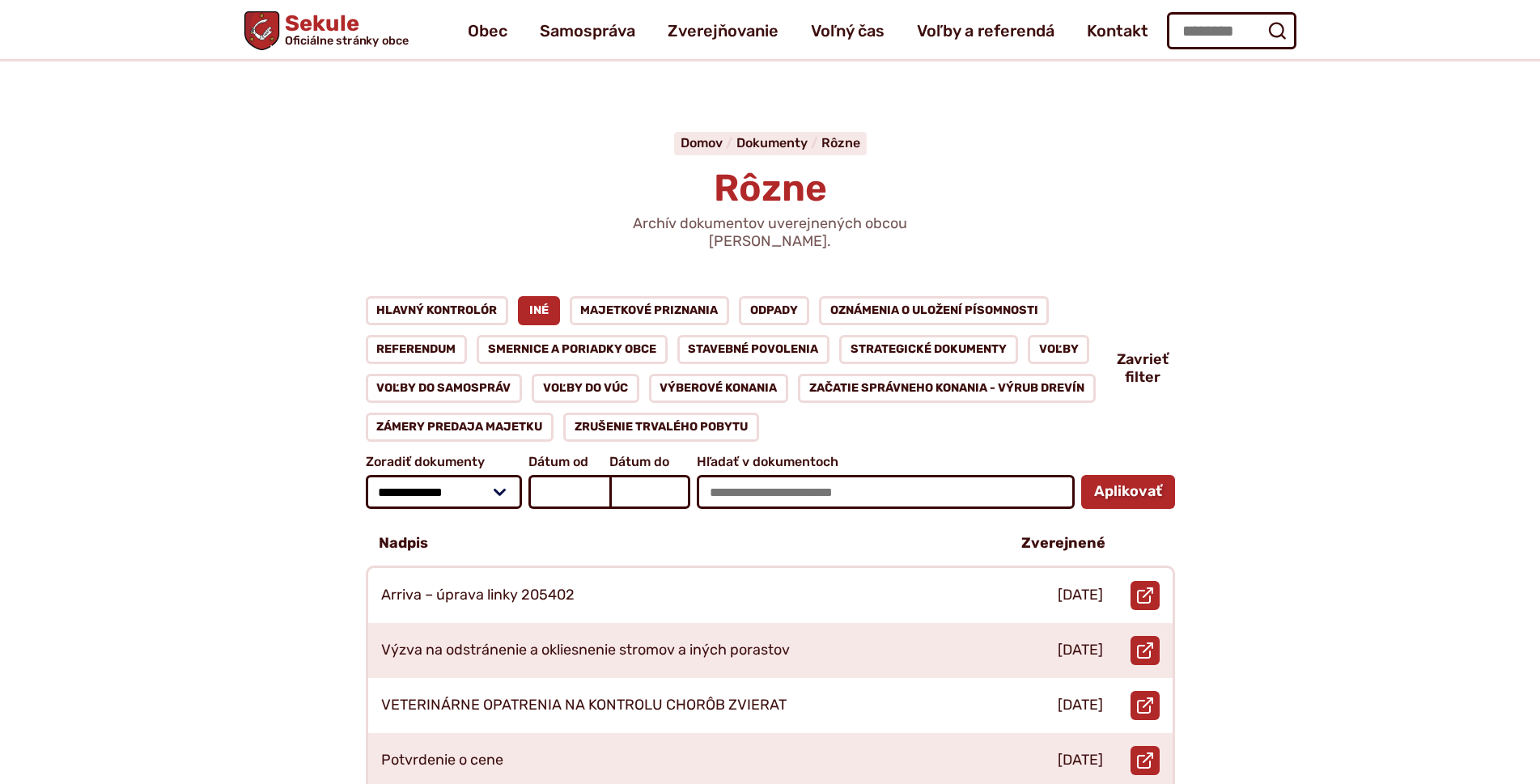
scroll to position [0, 0]
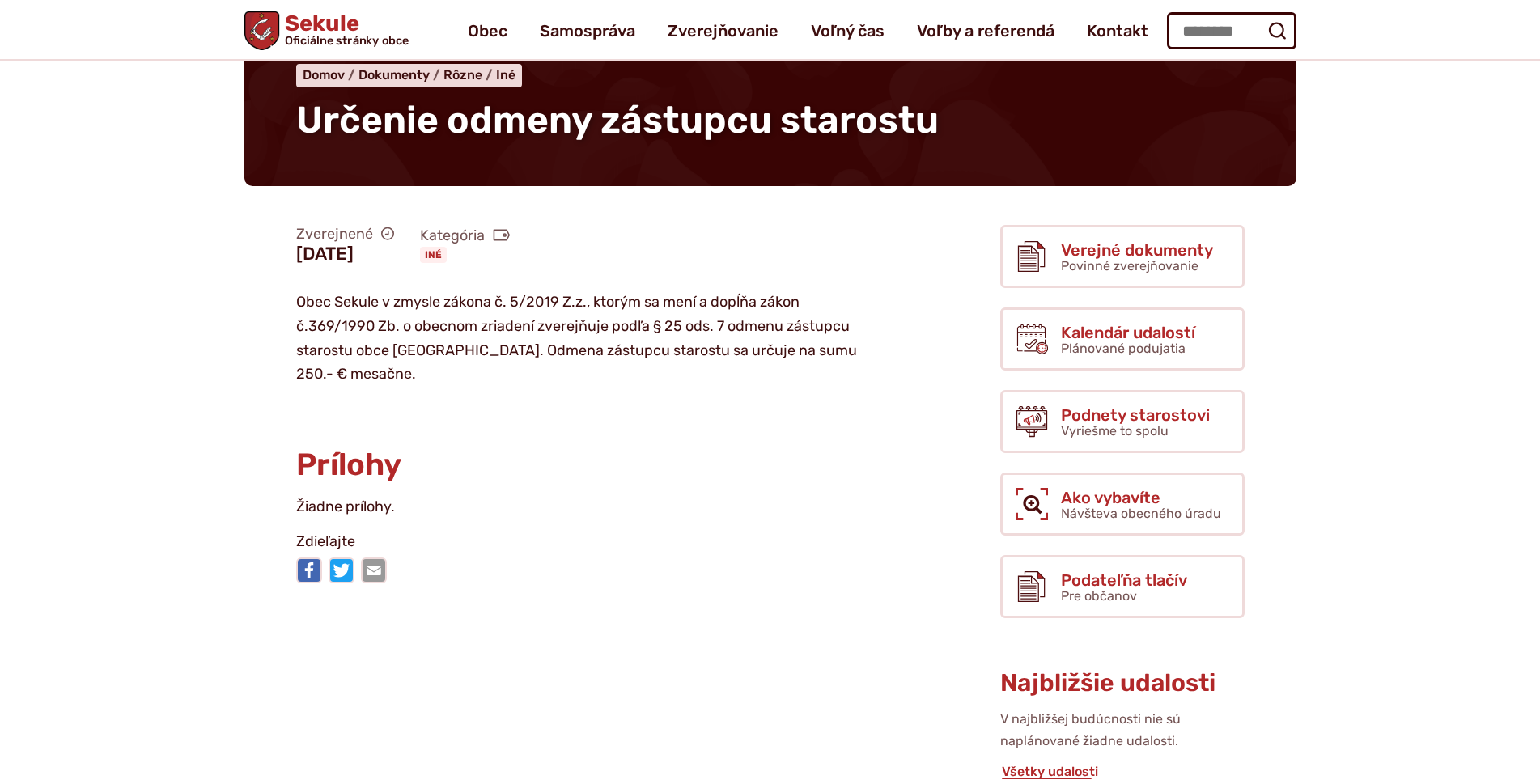
scroll to position [81, 0]
